Goal: Task Accomplishment & Management: Complete application form

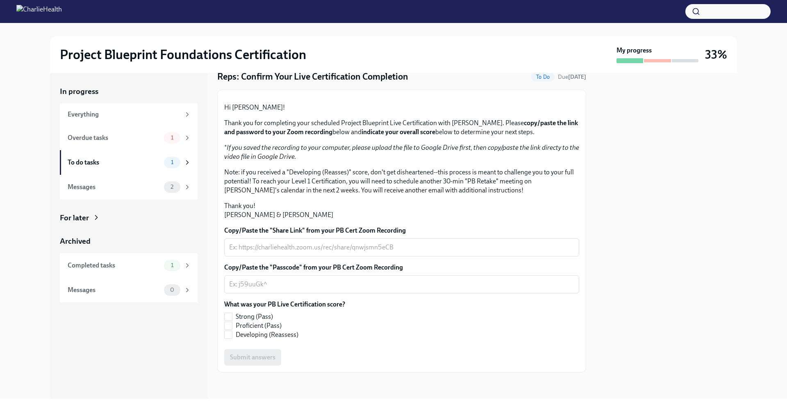
scroll to position [119, 0]
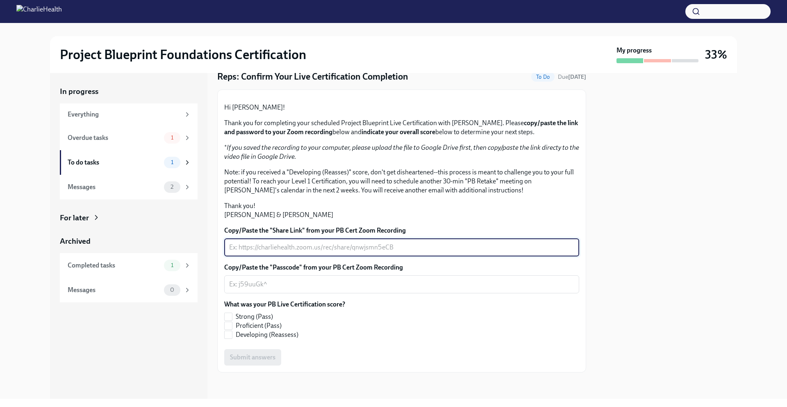
click at [427, 247] on textarea "Copy/Paste the "Share Link" from your PB Cert Zoom Recording" at bounding box center [401, 247] width 345 height 10
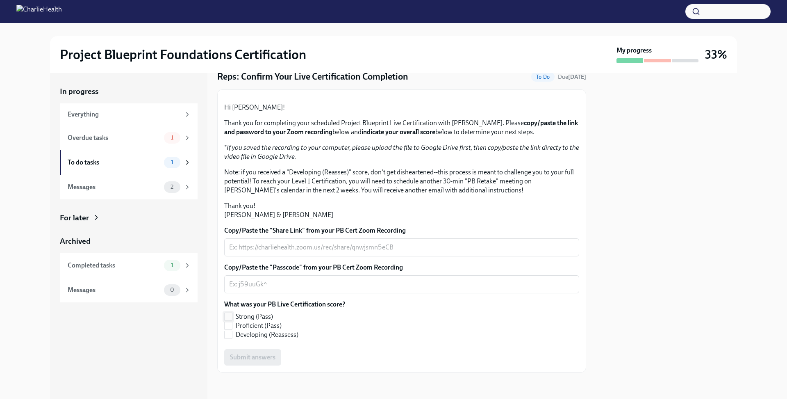
click at [255, 319] on span "Strong (Pass)" at bounding box center [254, 316] width 37 height 9
click at [232, 319] on input "Strong (Pass)" at bounding box center [228, 316] width 7 height 7
checkbox input "true"
click at [491, 249] on textarea "Copy/Paste the "Share Link" from your PB Cert Zoom Recording" at bounding box center [401, 247] width 345 height 10
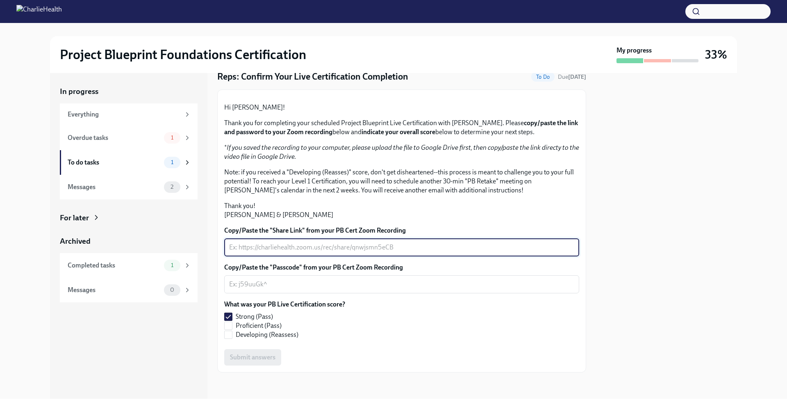
click at [491, 249] on textarea "Copy/Paste the "Share Link" from your PB Cert Zoom Recording" at bounding box center [401, 247] width 345 height 10
paste textarea "[URL][DOMAIN_NAME]"
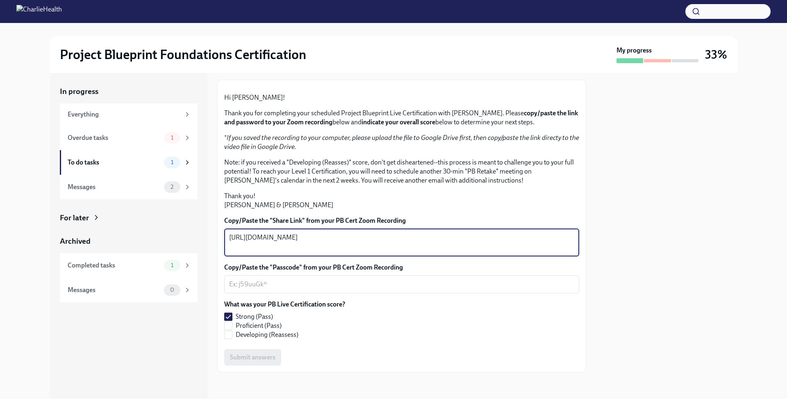
scroll to position [113, 0]
type textarea "[URL][DOMAIN_NAME]"
click at [367, 289] on textarea "Copy/Paste the "Passcode" from your PB Cert Zoom Recording" at bounding box center [401, 284] width 345 height 10
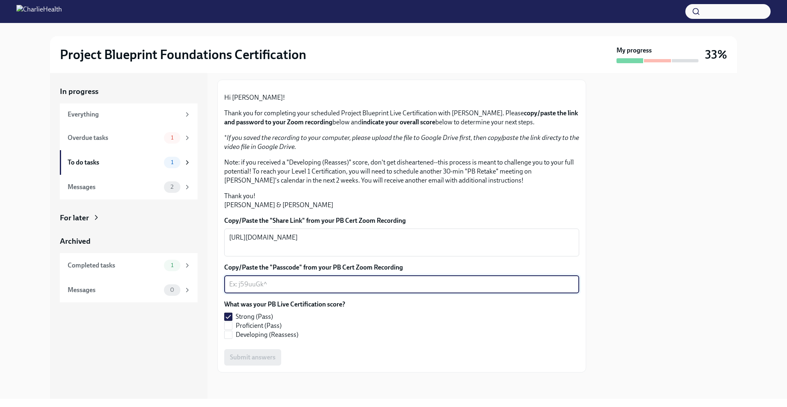
paste textarea "&tVhQRy0"
type textarea "&tVhQRy0"
click at [261, 388] on div at bounding box center [401, 385] width 369 height 26
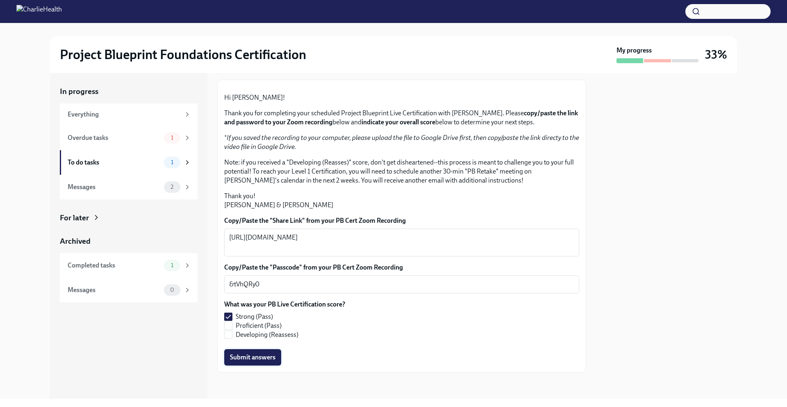
click at [264, 360] on span "Submit answers" at bounding box center [253, 357] width 46 height 8
click at [148, 143] on div "Overdue tasks 1" at bounding box center [129, 137] width 138 height 25
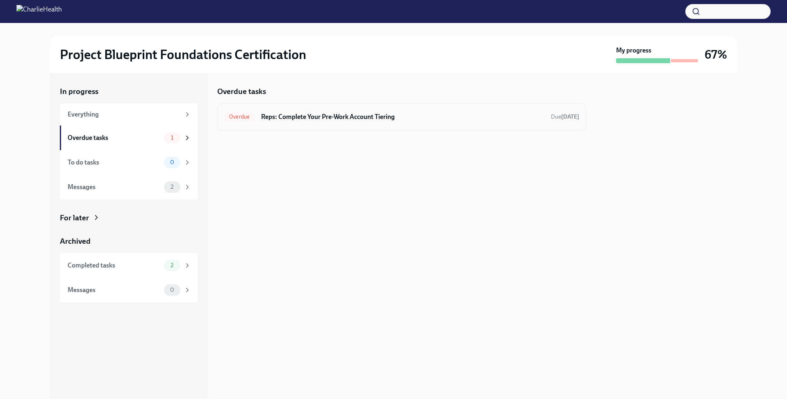
click at [380, 123] on div "Overdue Reps: Complete Your Pre-Work Account Tiering Due [DATE]" at bounding box center [401, 116] width 369 height 27
click at [381, 119] on h6 "Reps: Complete Your Pre-Work Account Tiering" at bounding box center [402, 116] width 283 height 9
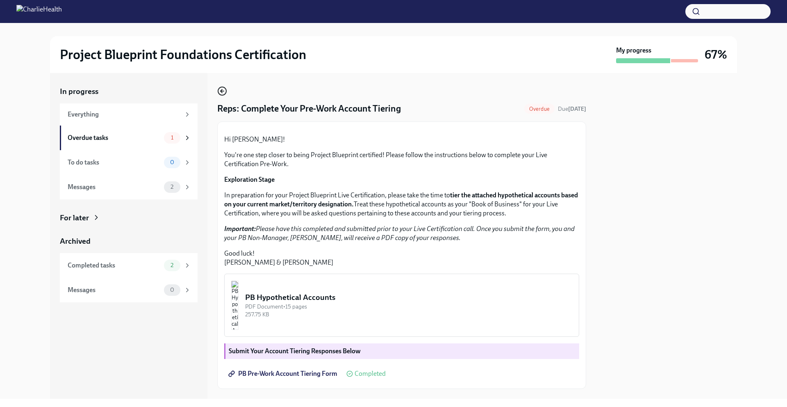
click at [225, 92] on icon "button" at bounding box center [222, 91] width 10 height 10
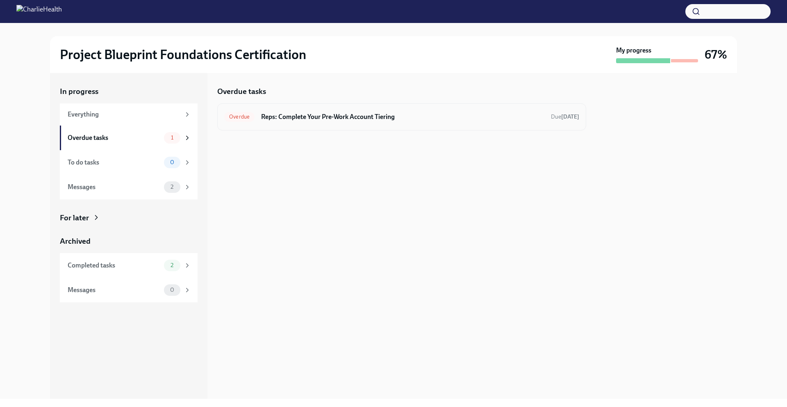
click at [270, 117] on h6 "Reps: Complete Your Pre-Work Account Tiering" at bounding box center [402, 116] width 283 height 9
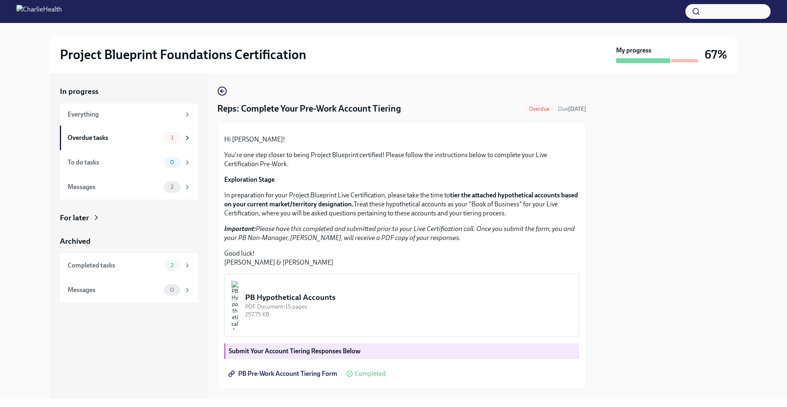
scroll to position [103, 0]
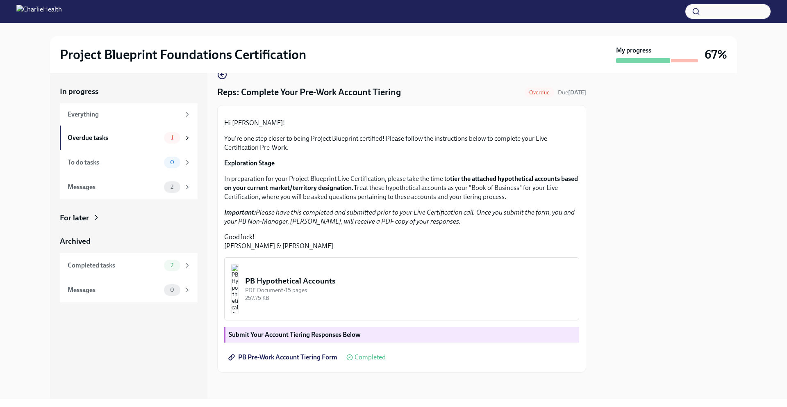
click at [351, 333] on strong "Submit Your Account Tiering Responses Below" at bounding box center [295, 335] width 132 height 8
click at [321, 358] on span "PB Pre-Work Account Tiering Form" at bounding box center [283, 357] width 107 height 8
click at [136, 267] on div "Completed tasks" at bounding box center [114, 265] width 93 height 9
